Goal: Information Seeking & Learning: Check status

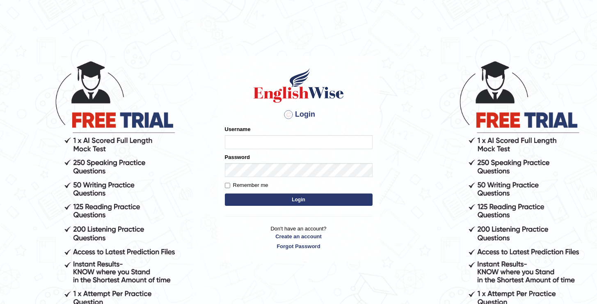
click at [277, 140] on input "Username" at bounding box center [299, 142] width 148 height 14
type input "oguzhan"
click at [225, 193] on button "Login" at bounding box center [299, 199] width 148 height 12
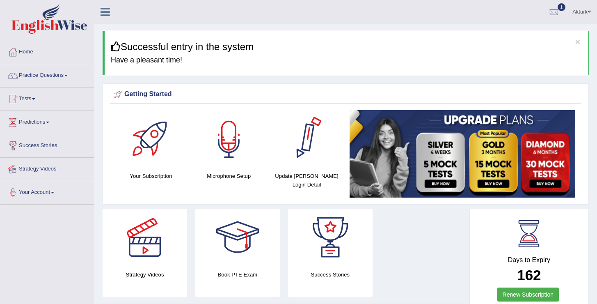
click at [45, 73] on link "Practice Questions" at bounding box center [47, 74] width 94 height 21
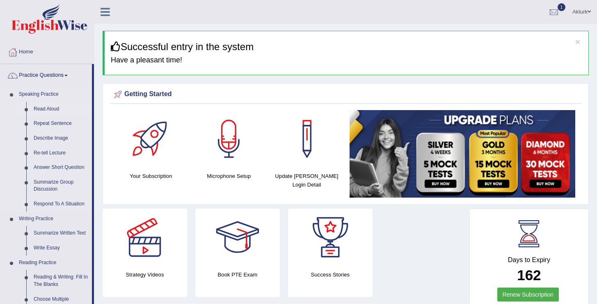
click at [49, 110] on link "Read Aloud" at bounding box center [61, 109] width 62 height 15
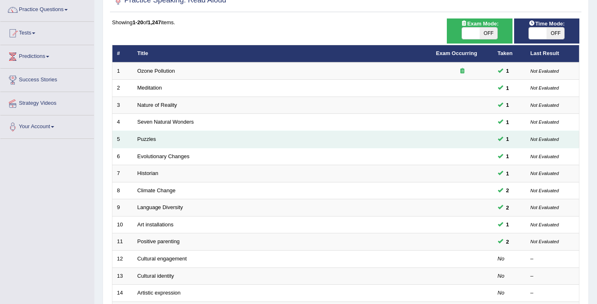
scroll to position [240, 0]
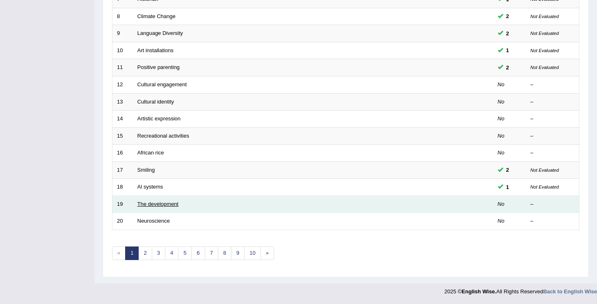
click at [175, 202] on link "The development" at bounding box center [157, 204] width 41 height 6
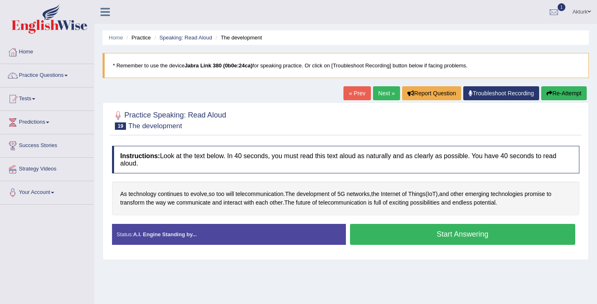
click at [393, 233] on button "Start Answering" at bounding box center [463, 234] width 226 height 21
click at [435, 236] on button "Start Answering" at bounding box center [463, 234] width 226 height 21
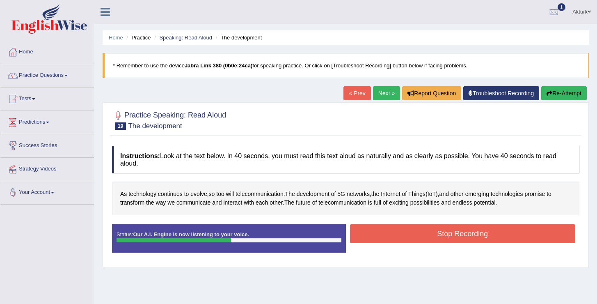
click at [435, 236] on button "Stop Recording" at bounding box center [463, 233] width 226 height 19
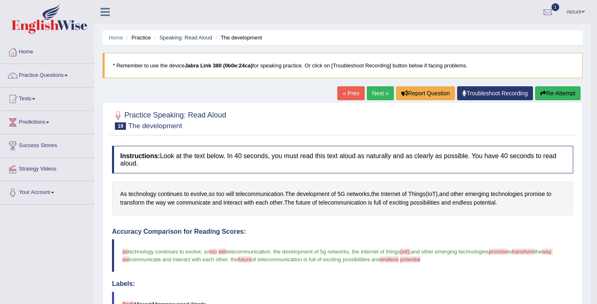
click at [372, 93] on link "Next »" at bounding box center [380, 93] width 27 height 14
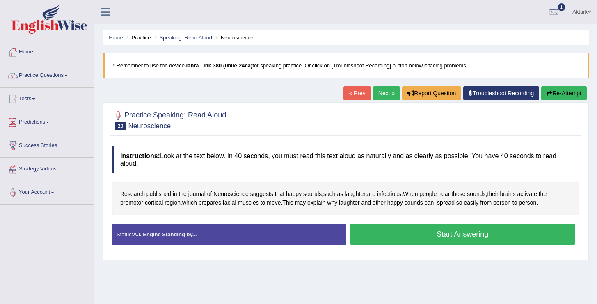
click at [408, 237] on button "Start Answering" at bounding box center [463, 234] width 226 height 21
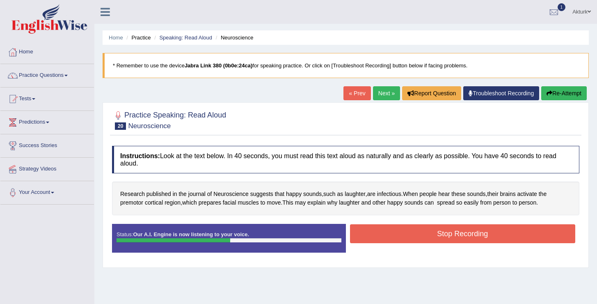
click at [408, 237] on button "Stop Recording" at bounding box center [463, 233] width 226 height 19
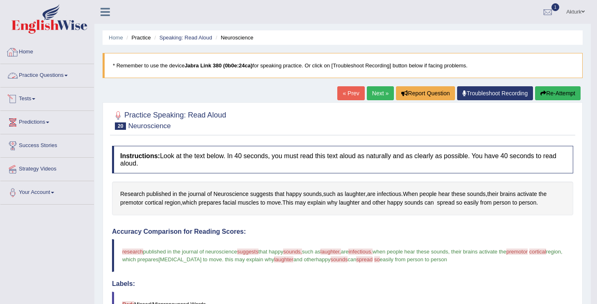
click at [57, 76] on link "Practice Questions" at bounding box center [47, 74] width 94 height 21
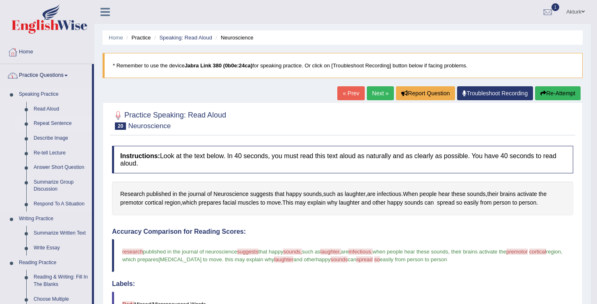
click at [55, 119] on link "Repeat Sentence" at bounding box center [61, 123] width 62 height 15
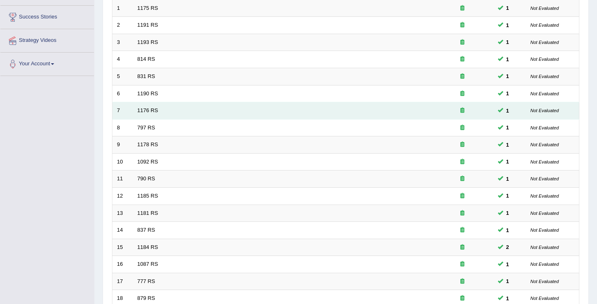
scroll to position [240, 0]
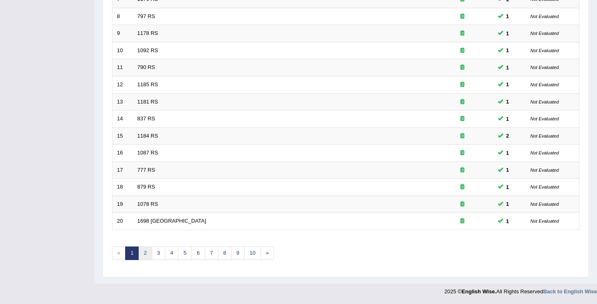
click at [146, 252] on link "2" at bounding box center [145, 253] width 14 height 14
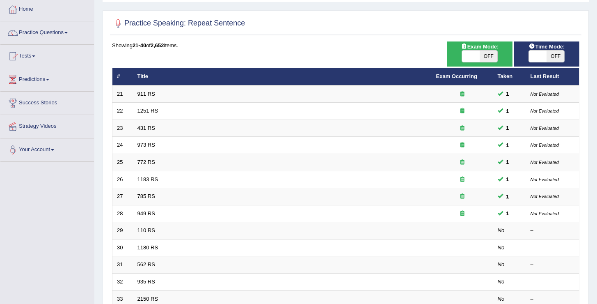
scroll to position [73, 0]
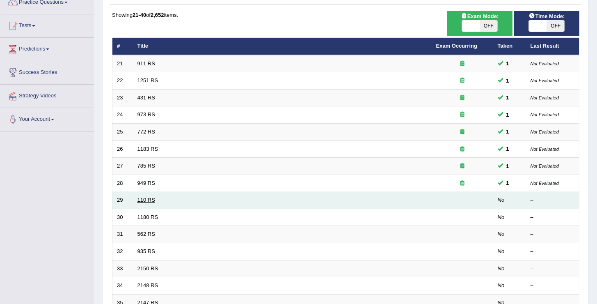
click at [150, 200] on link "110 RS" at bounding box center [146, 200] width 18 height 6
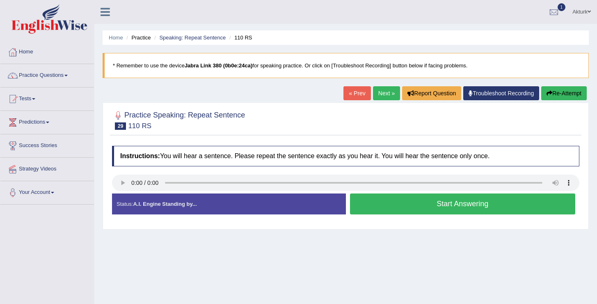
click at [400, 202] on button "Start Answering" at bounding box center [463, 203] width 226 height 21
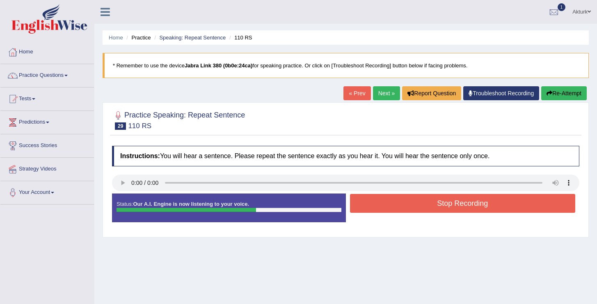
click at [400, 202] on button "Stop Recording" at bounding box center [463, 203] width 226 height 19
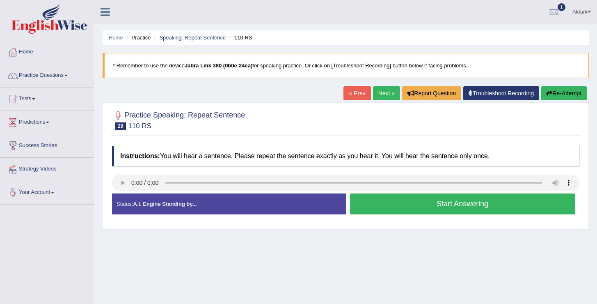
click at [428, 201] on button "Start Answering" at bounding box center [463, 203] width 226 height 21
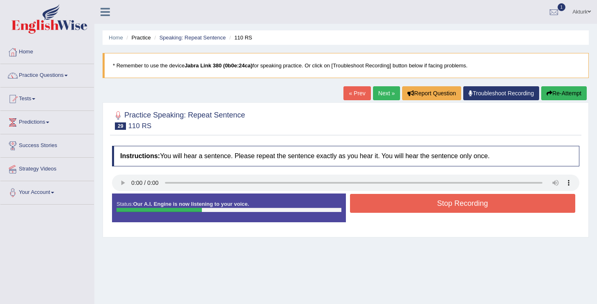
click at [428, 201] on button "Stop Recording" at bounding box center [463, 203] width 226 height 19
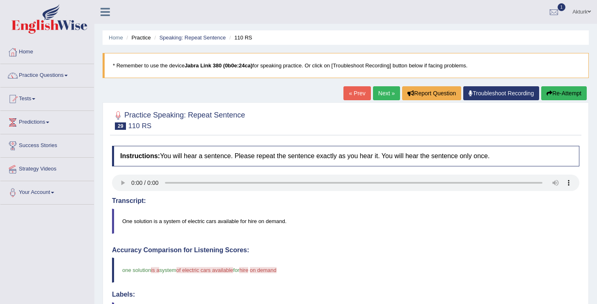
click at [379, 90] on link "Next »" at bounding box center [386, 93] width 27 height 14
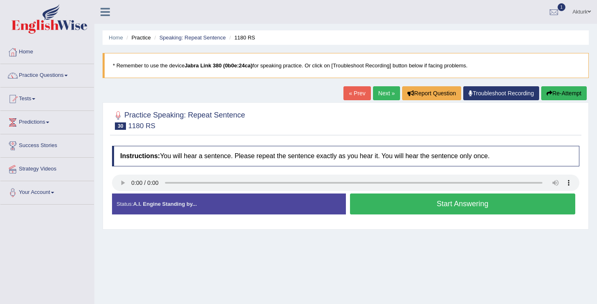
click at [430, 205] on button "Start Answering" at bounding box center [463, 203] width 226 height 21
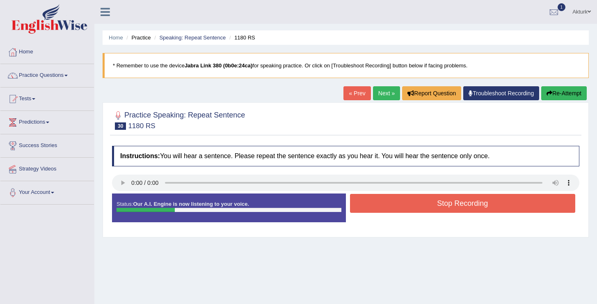
click at [430, 205] on button "Stop Recording" at bounding box center [463, 203] width 226 height 19
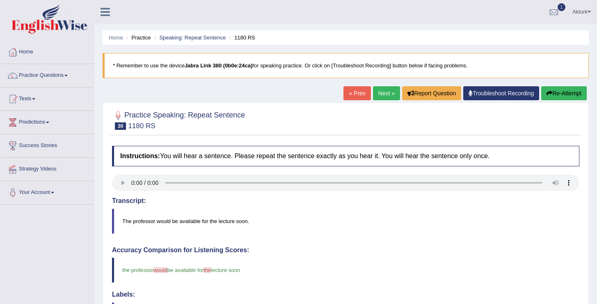
click at [382, 93] on link "Next »" at bounding box center [386, 93] width 27 height 14
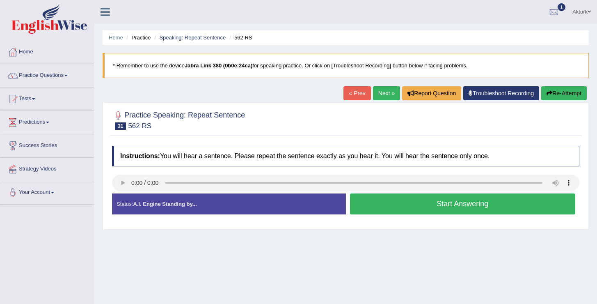
click at [405, 201] on button "Start Answering" at bounding box center [463, 203] width 226 height 21
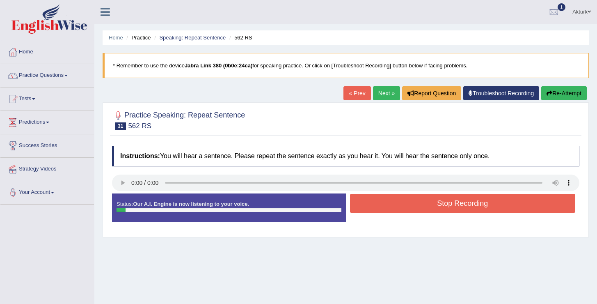
click at [405, 201] on button "Stop Recording" at bounding box center [463, 203] width 226 height 19
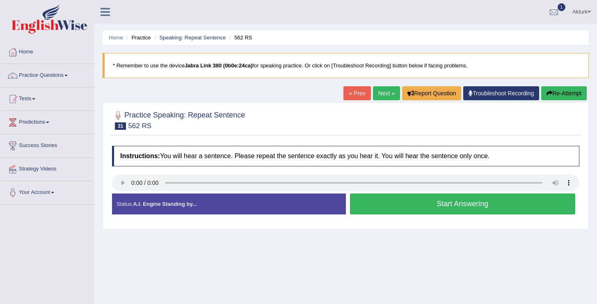
click at [412, 204] on button "Start Answering" at bounding box center [463, 203] width 226 height 21
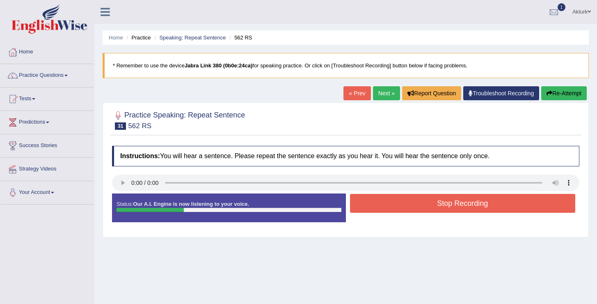
click at [412, 204] on button "Stop Recording" at bounding box center [463, 203] width 226 height 19
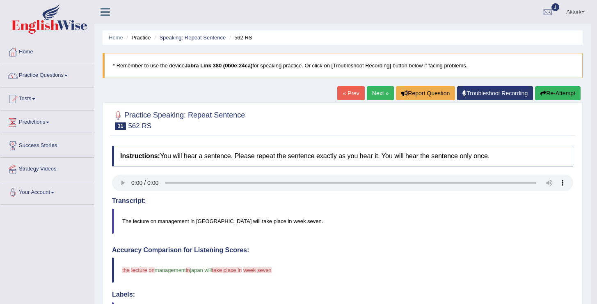
click at [374, 96] on link "Next »" at bounding box center [380, 93] width 27 height 14
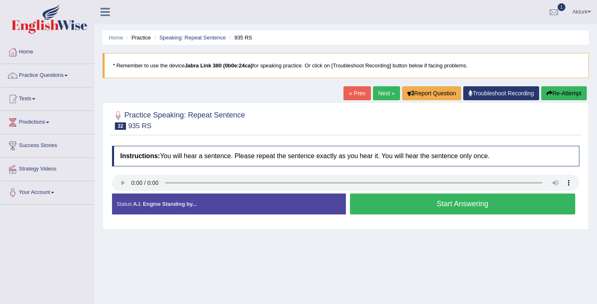
click at [416, 205] on button "Start Answering" at bounding box center [463, 203] width 226 height 21
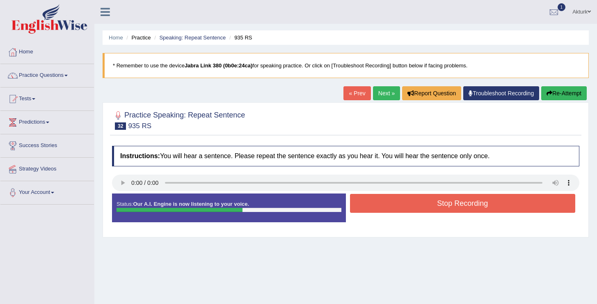
click at [416, 205] on button "Stop Recording" at bounding box center [463, 203] width 226 height 19
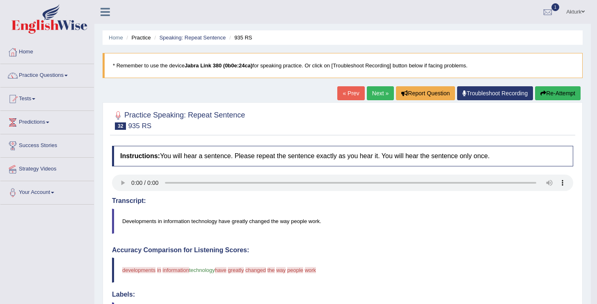
click at [371, 95] on link "Next »" at bounding box center [380, 93] width 27 height 14
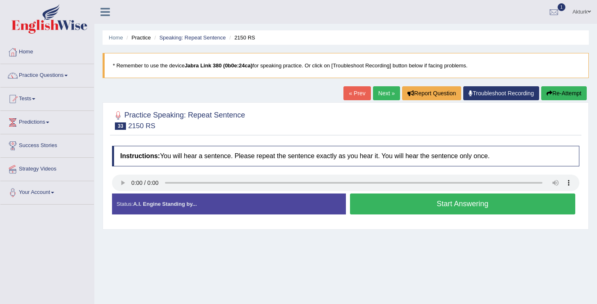
click at [430, 204] on button "Start Answering" at bounding box center [463, 203] width 226 height 21
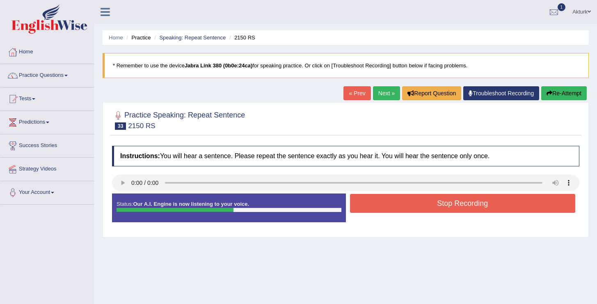
click at [430, 204] on button "Stop Recording" at bounding box center [463, 203] width 226 height 19
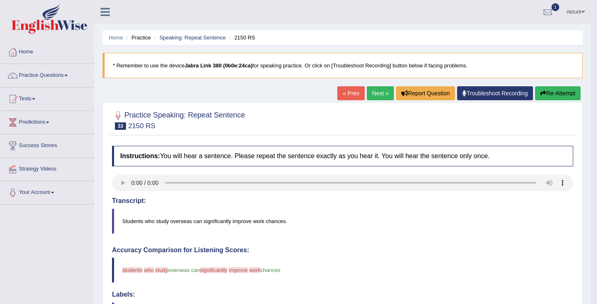
click at [374, 89] on link "Next »" at bounding box center [380, 93] width 27 height 14
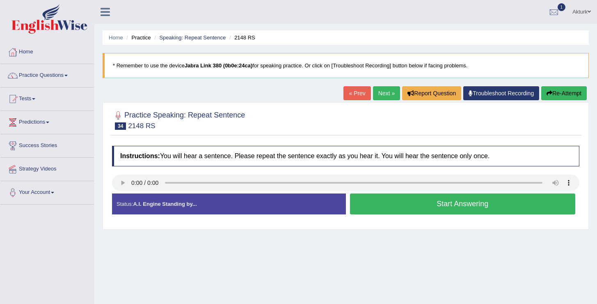
click at [426, 208] on button "Start Answering" at bounding box center [463, 203] width 226 height 21
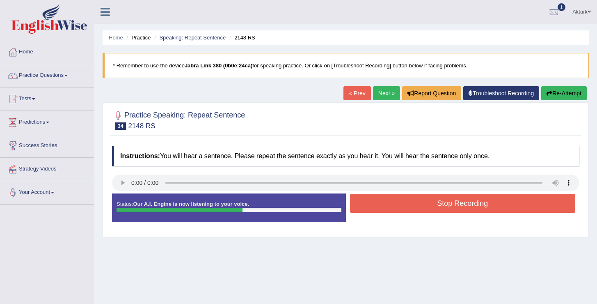
click at [426, 208] on button "Stop Recording" at bounding box center [463, 203] width 226 height 19
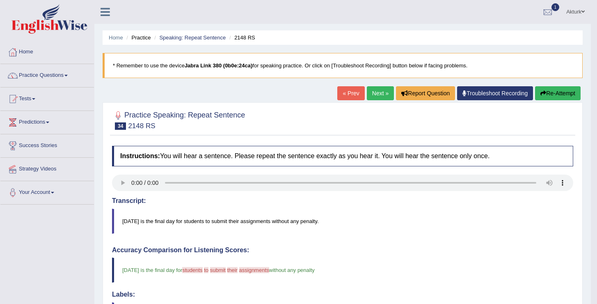
click at [371, 94] on link "Next »" at bounding box center [380, 93] width 27 height 14
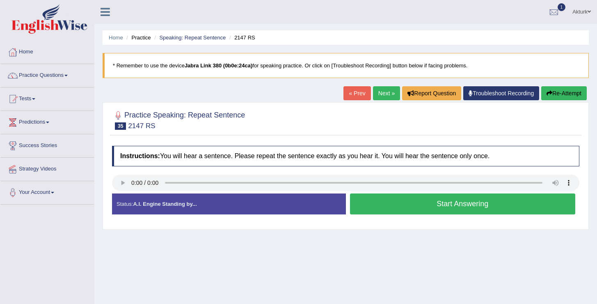
click at [423, 204] on button "Start Answering" at bounding box center [463, 203] width 226 height 21
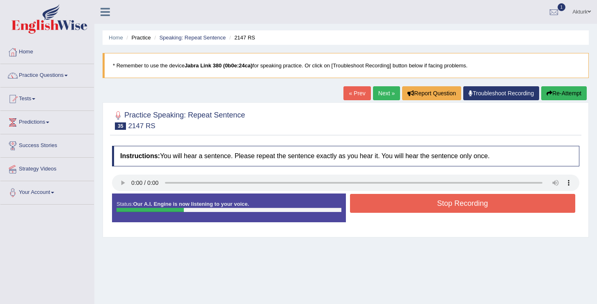
click at [423, 204] on button "Stop Recording" at bounding box center [463, 203] width 226 height 19
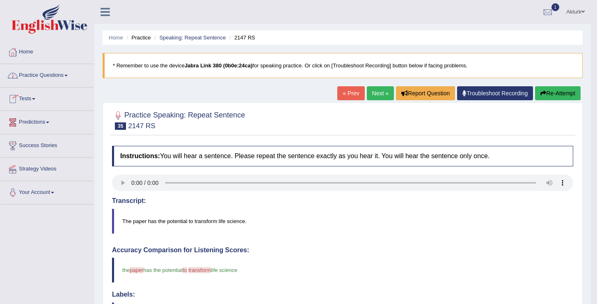
click at [29, 78] on link "Practice Questions" at bounding box center [47, 74] width 94 height 21
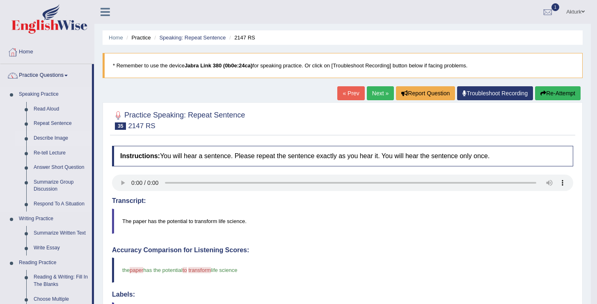
click at [38, 138] on link "Describe Image" at bounding box center [61, 138] width 62 height 15
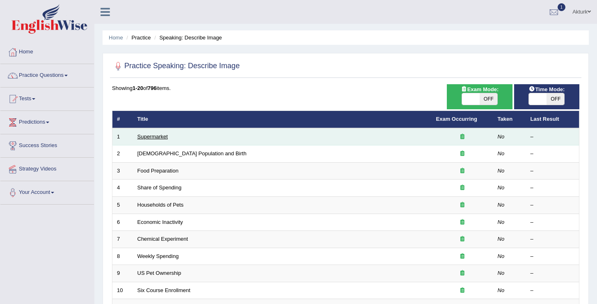
click at [149, 137] on link "Supermarket" at bounding box center [152, 136] width 30 height 6
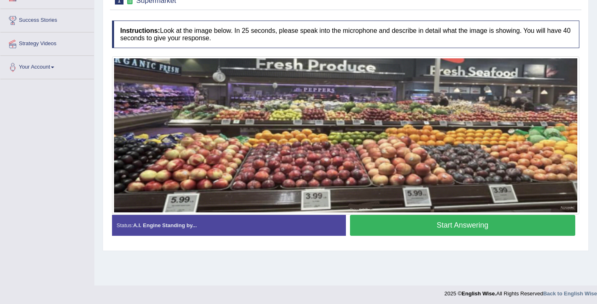
scroll to position [126, 0]
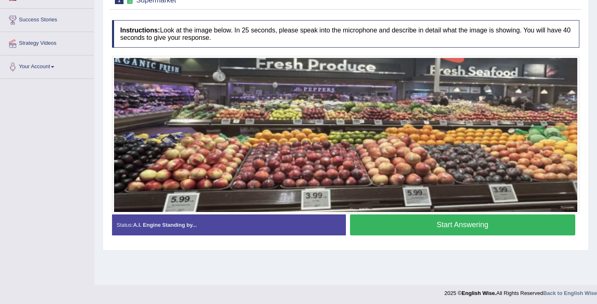
click at [412, 227] on button "Start Answering" at bounding box center [463, 224] width 226 height 21
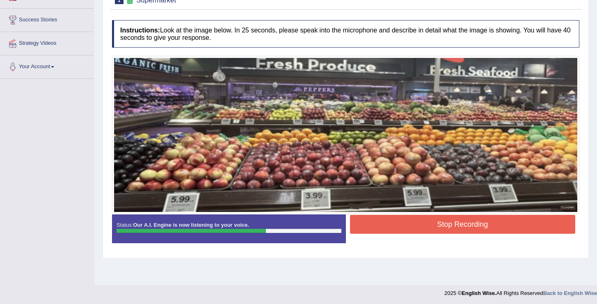
click at [412, 227] on button "Stop Recording" at bounding box center [463, 224] width 226 height 19
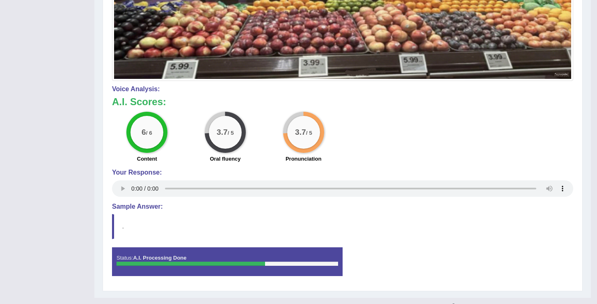
scroll to position [0, 0]
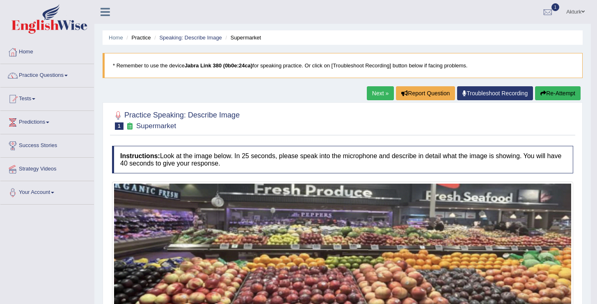
click at [378, 90] on link "Next »" at bounding box center [380, 93] width 27 height 14
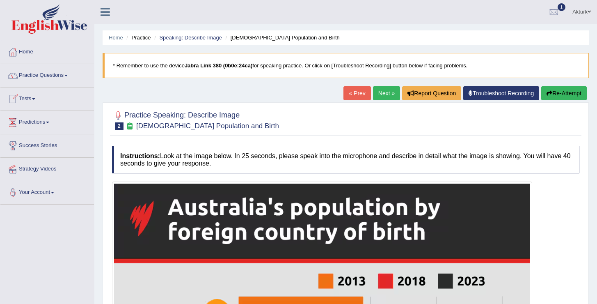
click at [376, 94] on link "Next »" at bounding box center [386, 93] width 27 height 14
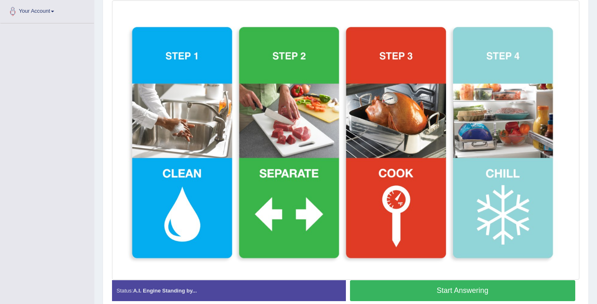
scroll to position [181, 0]
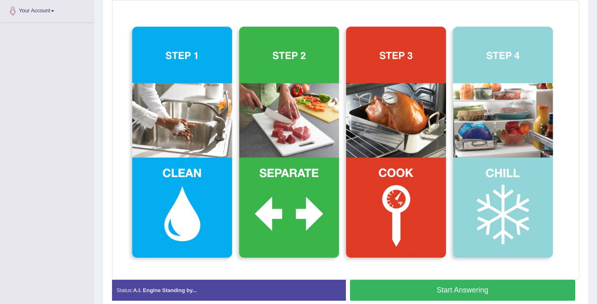
click at [399, 287] on button "Start Answering" at bounding box center [463, 289] width 226 height 21
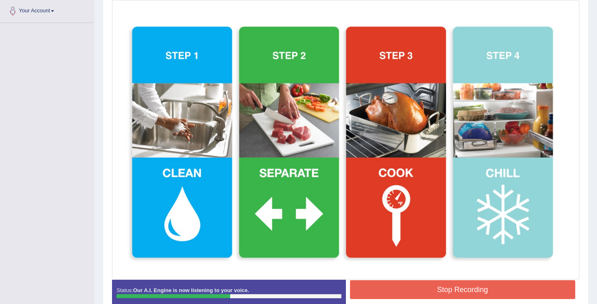
click at [427, 288] on button "Stop Recording" at bounding box center [463, 289] width 226 height 19
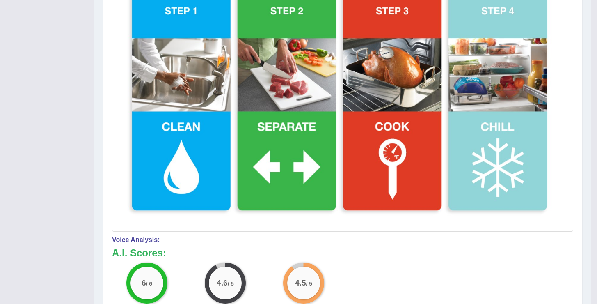
scroll to position [0, 0]
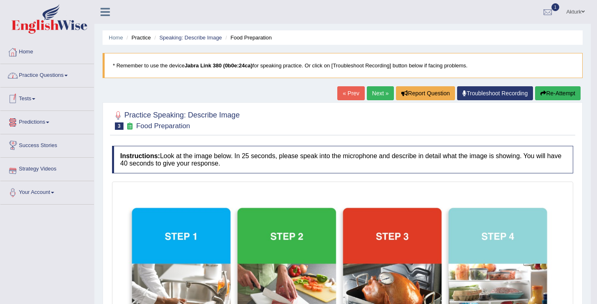
click at [40, 75] on link "Practice Questions" at bounding box center [47, 74] width 94 height 21
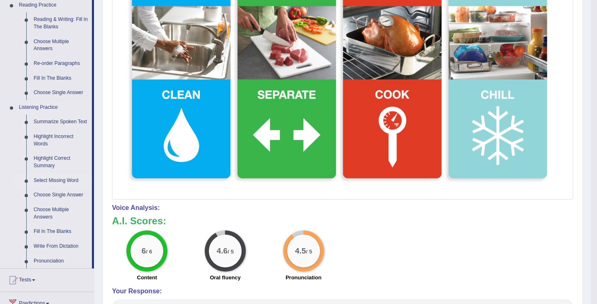
scroll to position [260, 0]
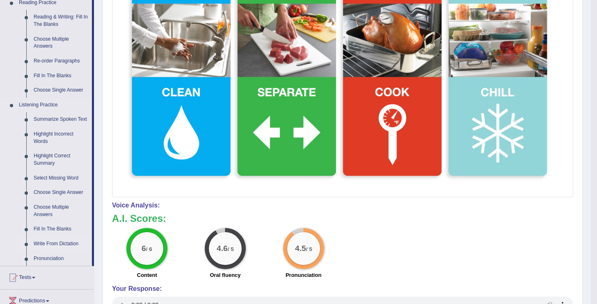
click at [47, 250] on link "Write From Dictation" at bounding box center [61, 243] width 62 height 15
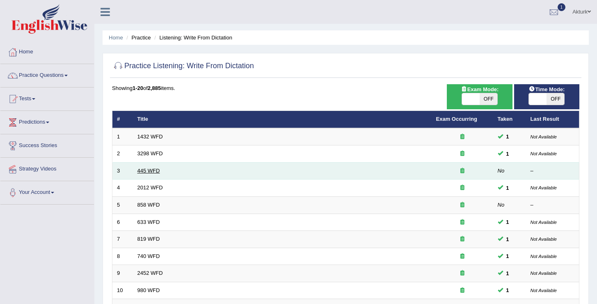
click at [153, 170] on link "445 WFD" at bounding box center [148, 170] width 23 height 6
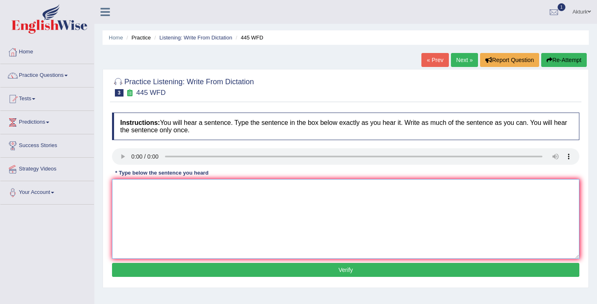
click at [205, 214] on textarea at bounding box center [345, 219] width 467 height 80
type textarea "The American anstroum made a plan for ship and space."
click at [228, 269] on button "Verify" at bounding box center [345, 270] width 467 height 14
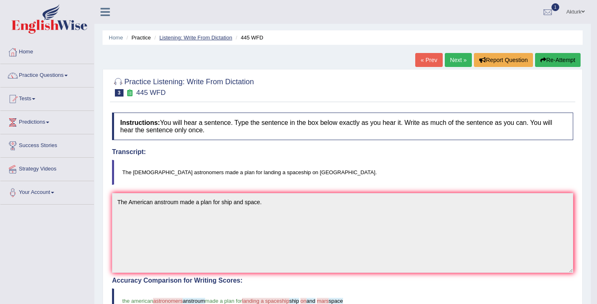
click at [199, 39] on link "Listening: Write From Dictation" at bounding box center [195, 37] width 73 height 6
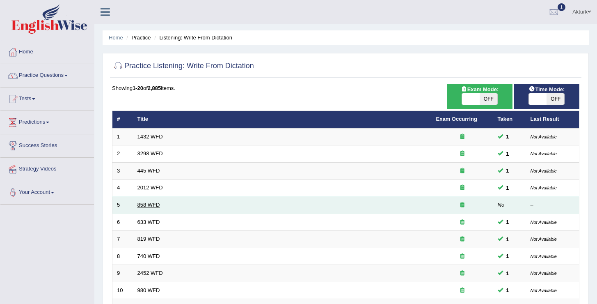
click at [151, 203] on link "858 WFD" at bounding box center [148, 204] width 23 height 6
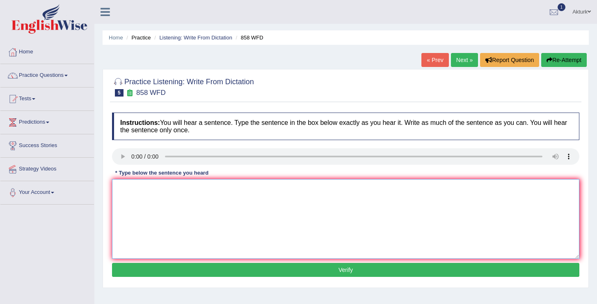
click at [220, 219] on textarea at bounding box center [345, 219] width 467 height 80
type textarea "The year has the heart affect for the historian."
click at [276, 268] on button "Verify" at bounding box center [345, 270] width 467 height 14
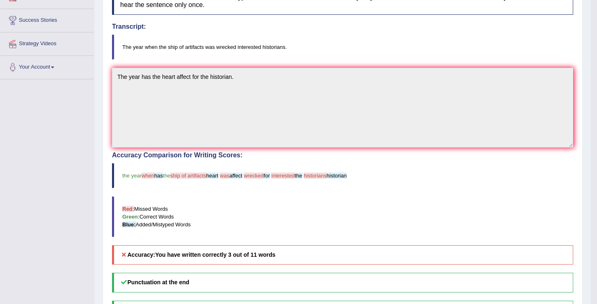
scroll to position [123, 0]
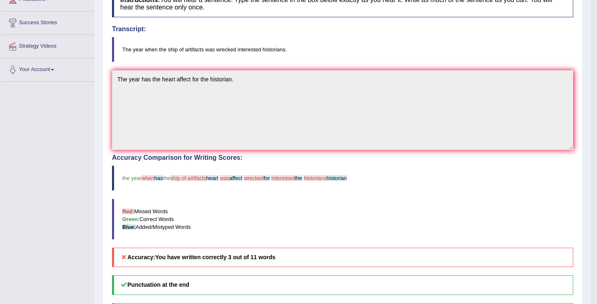
drag, startPoint x: 194, startPoint y: 45, endPoint x: 284, endPoint y: 50, distance: 89.6
click at [284, 52] on blockquote "The year when the ship of artifacts was wrecked interested historians." at bounding box center [342, 49] width 461 height 25
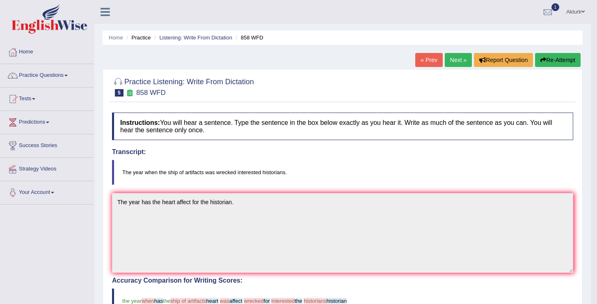
click at [455, 57] on link "Next »" at bounding box center [458, 60] width 27 height 14
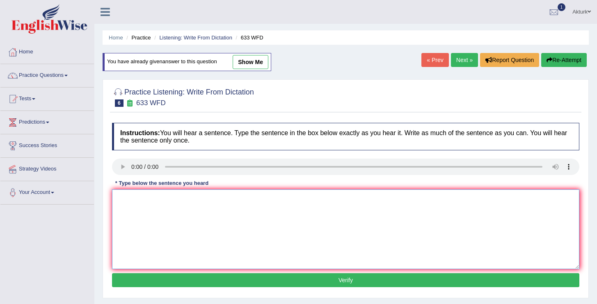
click at [172, 206] on textarea at bounding box center [345, 229] width 467 height 80
type textarea "Research shows exercising make you feel better."
click at [268, 278] on button "Verify" at bounding box center [345, 280] width 467 height 14
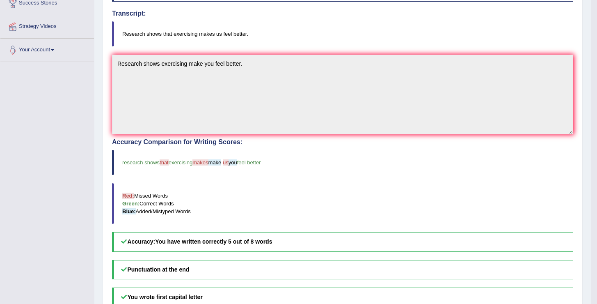
scroll to position [143, 0]
drag, startPoint x: 204, startPoint y: 161, endPoint x: 253, endPoint y: 165, distance: 49.8
click at [253, 165] on blockquote "research shows that exercising makes make us you feel better" at bounding box center [342, 161] width 461 height 25
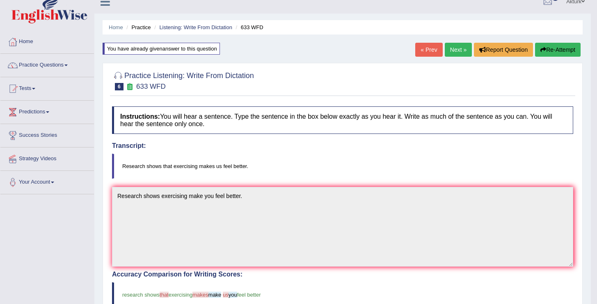
scroll to position [0, 0]
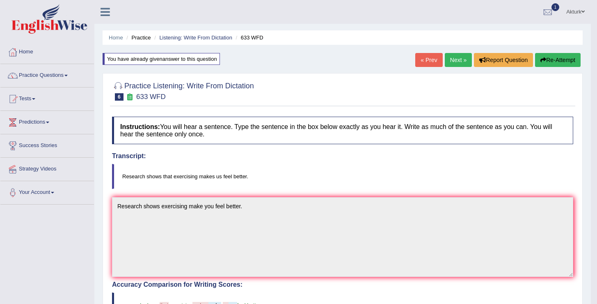
click at [460, 58] on link "Next »" at bounding box center [458, 60] width 27 height 14
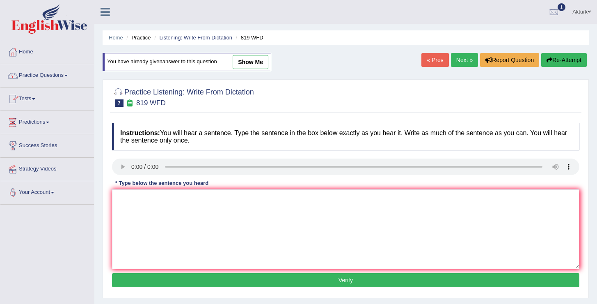
click at [25, 96] on link "Tests" at bounding box center [47, 97] width 94 height 21
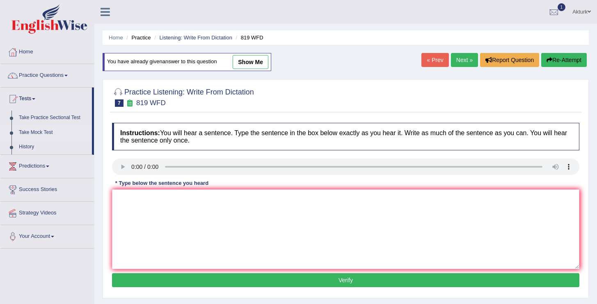
click at [40, 130] on link "Take Mock Test" at bounding box center [53, 132] width 77 height 15
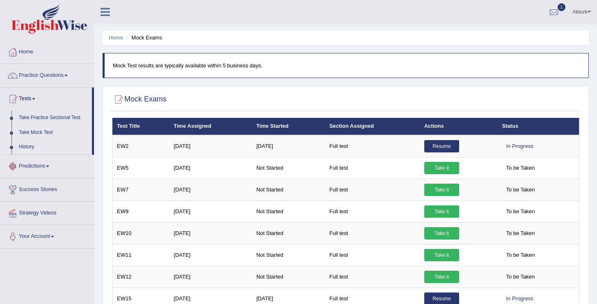
click at [27, 144] on link "History" at bounding box center [53, 147] width 77 height 15
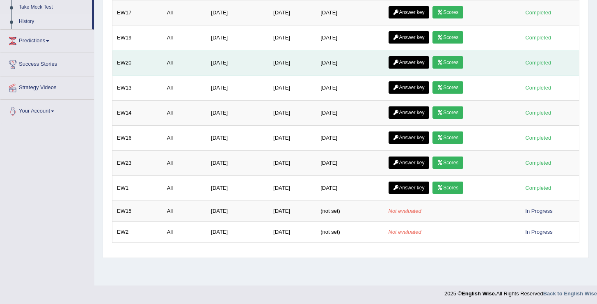
scroll to position [127, 0]
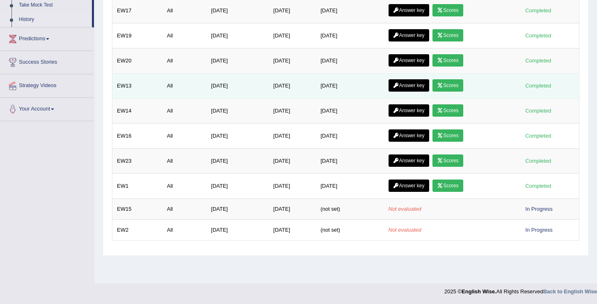
click at [458, 84] on link "Scores" at bounding box center [447, 85] width 30 height 12
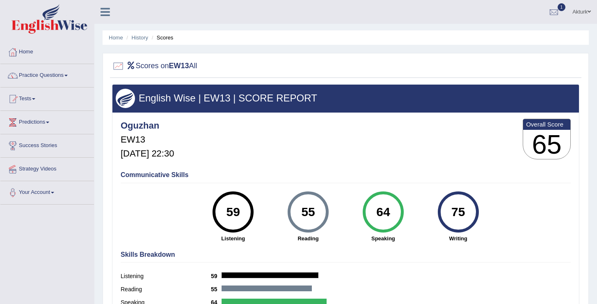
click at [33, 96] on link "Tests" at bounding box center [47, 97] width 94 height 21
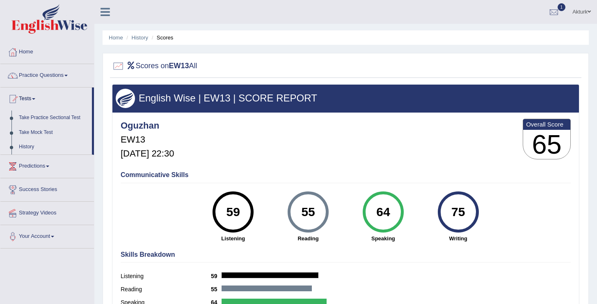
click at [27, 146] on link "History" at bounding box center [53, 147] width 77 height 15
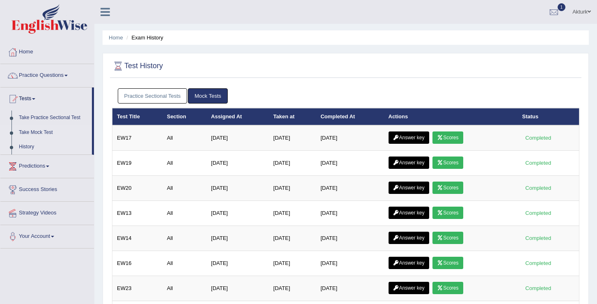
click at [31, 130] on link "Take Mock Test" at bounding box center [53, 132] width 77 height 15
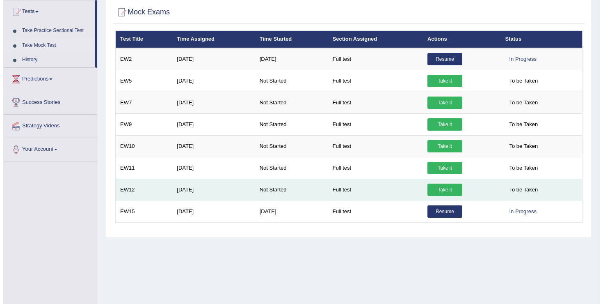
scroll to position [86, 0]
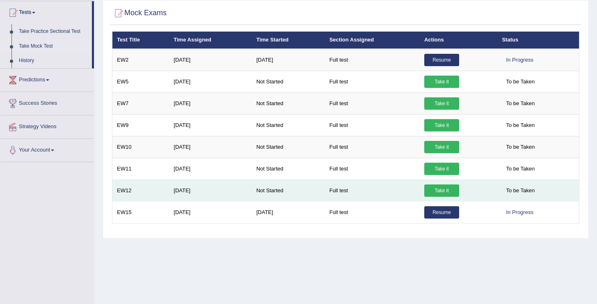
click at [438, 188] on link "Take it" at bounding box center [441, 190] width 35 height 12
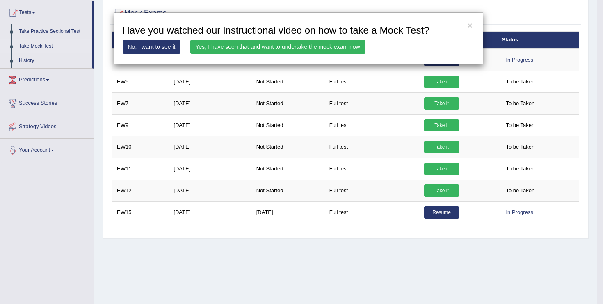
click at [336, 50] on link "Yes, I have seen that and want to undertake the mock exam now" at bounding box center [277, 47] width 175 height 14
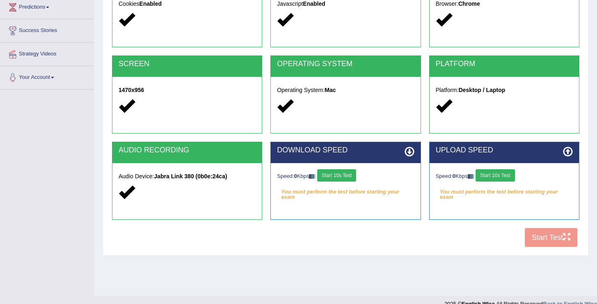
scroll to position [127, 0]
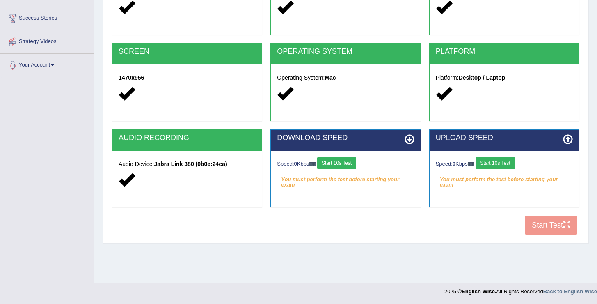
click at [334, 164] on button "Start 10s Test" at bounding box center [336, 163] width 39 height 12
click at [492, 165] on button "Start 10s Test" at bounding box center [495, 163] width 39 height 12
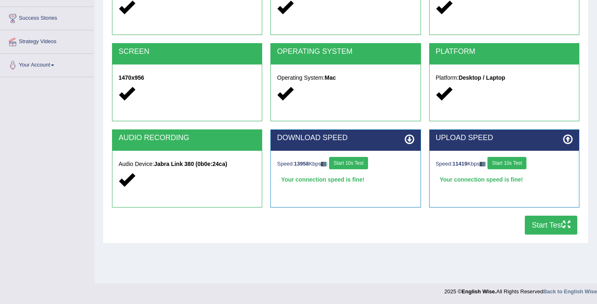
click at [542, 224] on button "Start Test" at bounding box center [551, 224] width 53 height 19
